Goal: Information Seeking & Learning: Find specific page/section

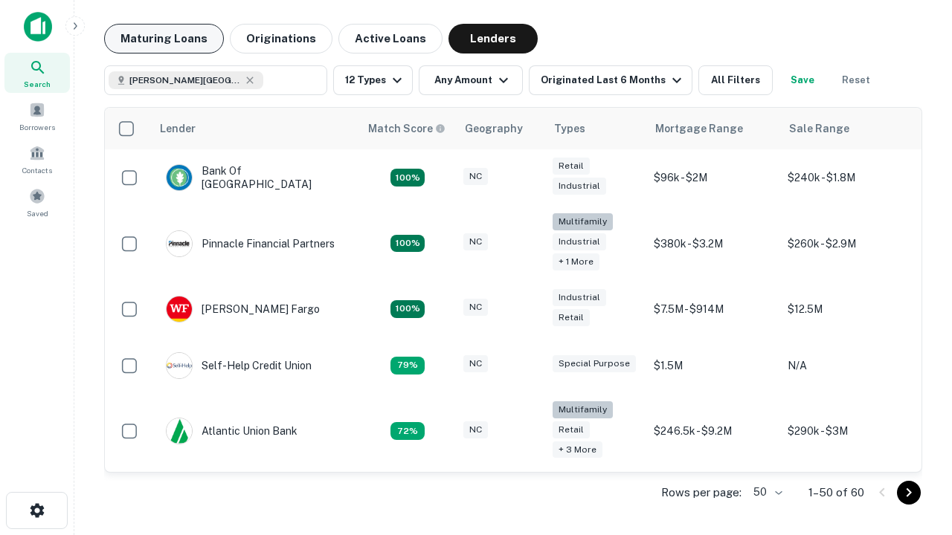
click at [164, 39] on button "Maturing Loans" at bounding box center [164, 39] width 120 height 30
